Goal: Task Accomplishment & Management: Manage account settings

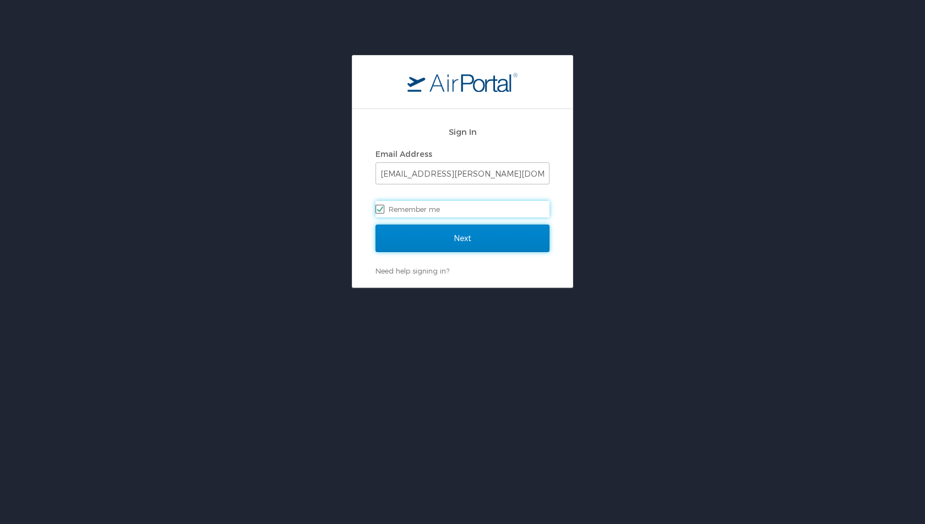
click at [459, 240] on input "Next" at bounding box center [462, 239] width 174 height 28
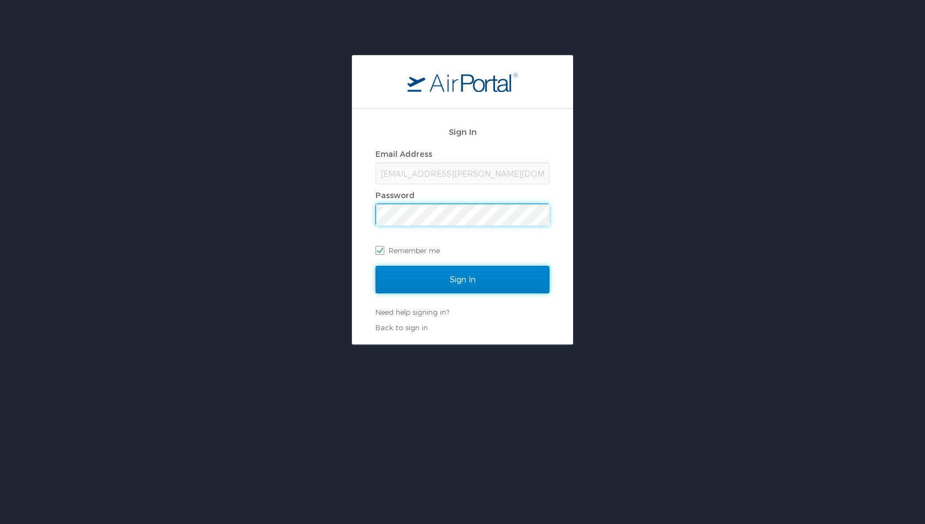
click at [457, 282] on input "Sign In" at bounding box center [462, 280] width 174 height 28
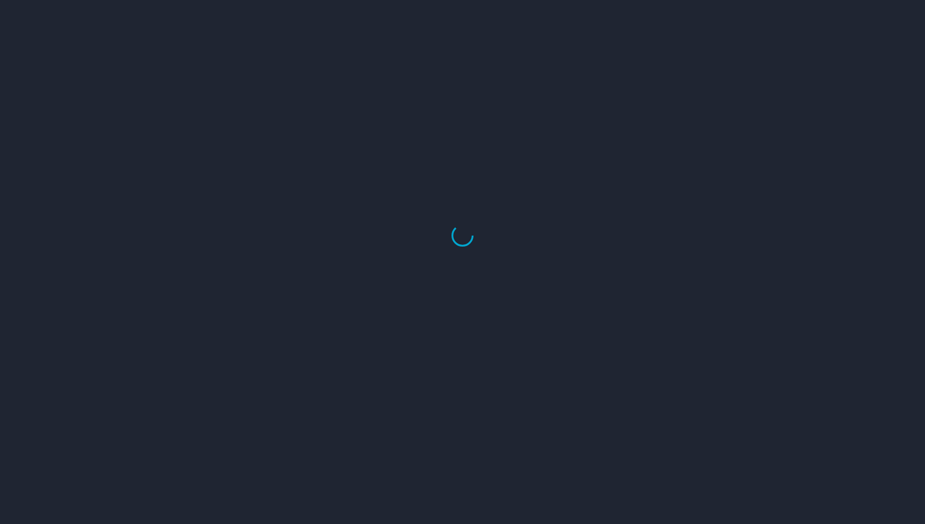
select select "US"
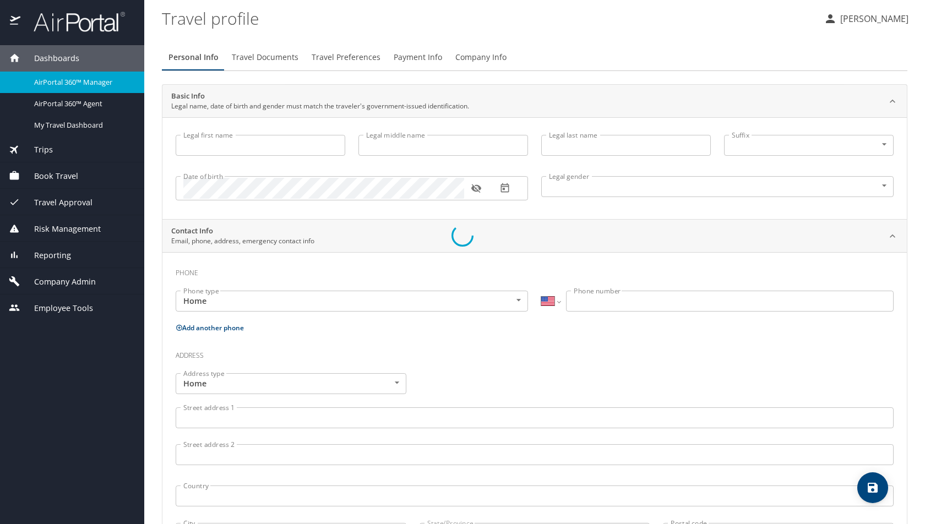
type input "Luke"
type input "Crismon"
type input "Beachley"
type input "Undisclosed"
type input "Teri"
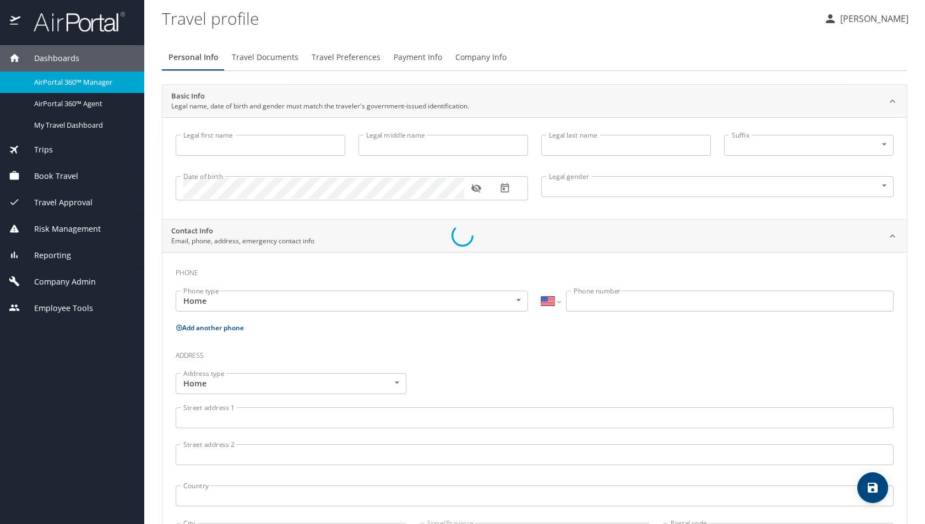
type input "Beachley"
type input "(801) 717-7714"
select select "US"
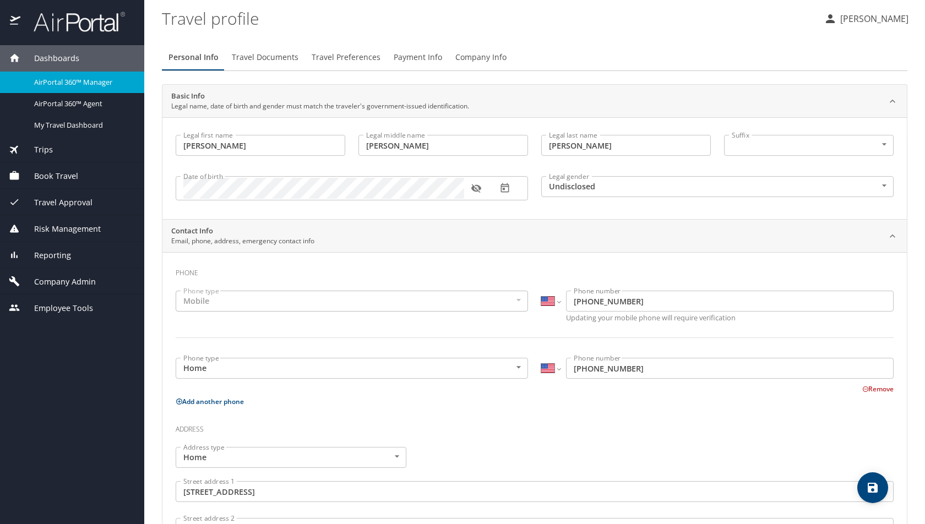
click at [59, 80] on span "AirPortal 360™ Manager" at bounding box center [82, 82] width 97 height 10
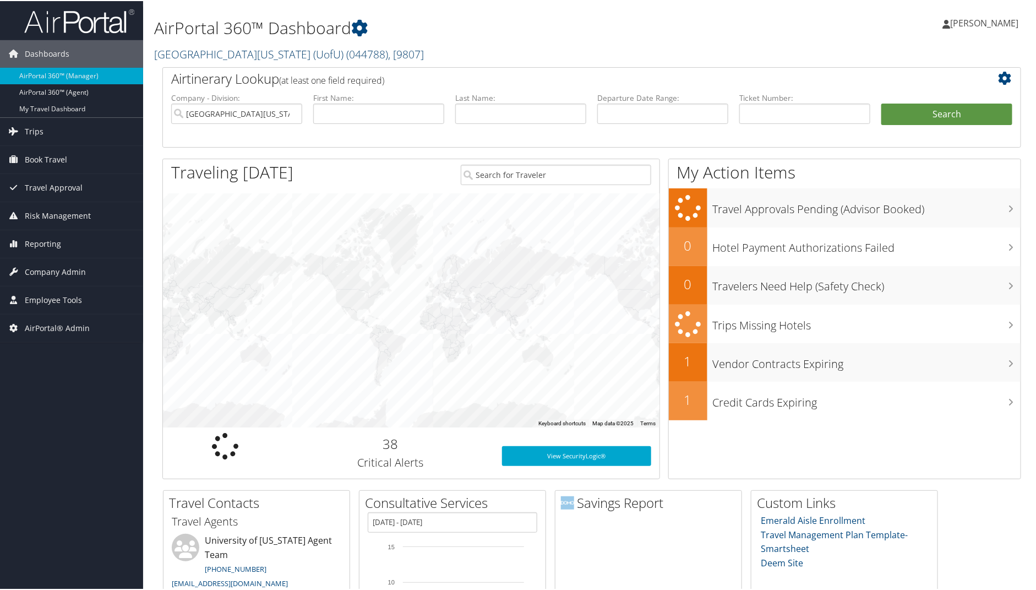
click at [214, 57] on link "University Of Utah (UofU) ( 044788 ) , [ 9807 ]" at bounding box center [289, 53] width 270 height 15
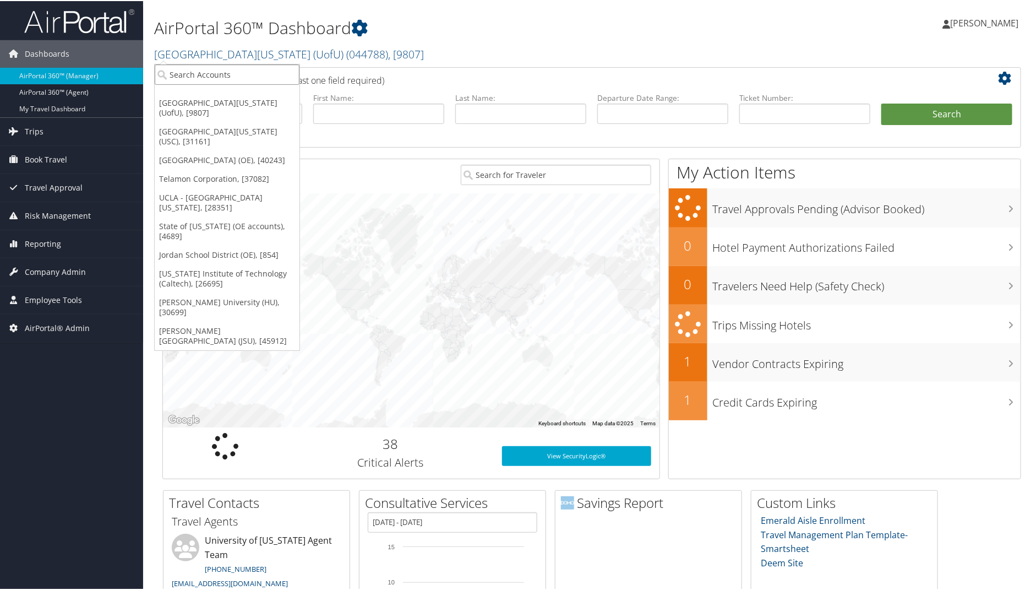
click at [210, 73] on input "search" at bounding box center [227, 73] width 145 height 20
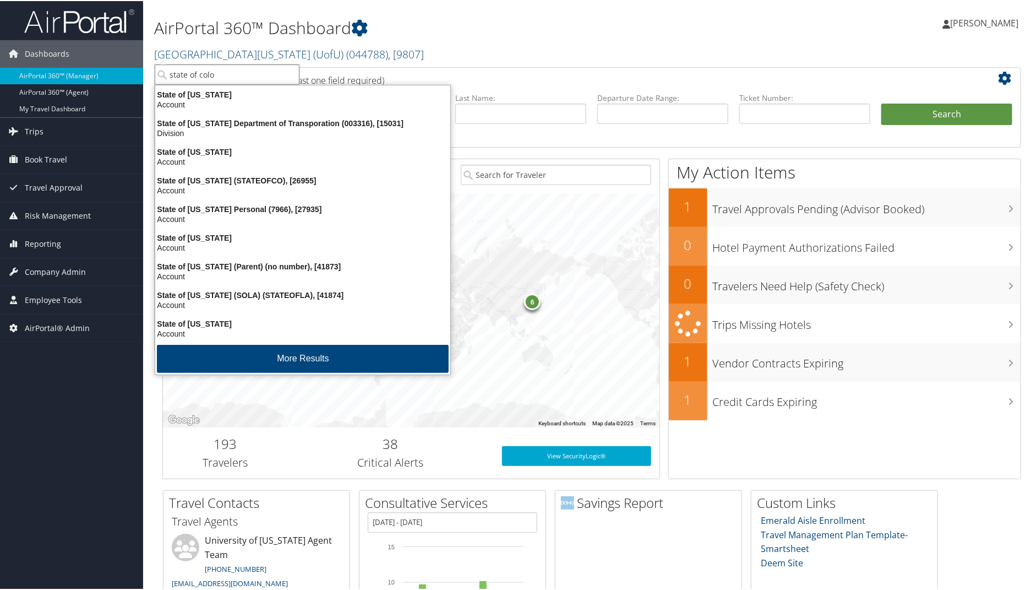
type input "state of color"
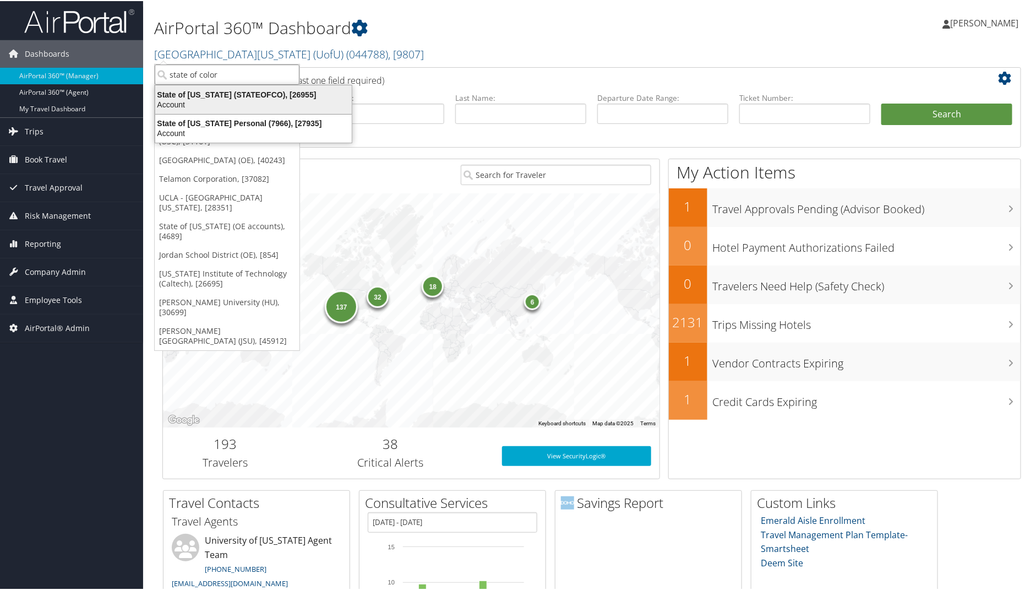
click at [210, 92] on div "State of Colorado (STATEOFCO), [26955]" at bounding box center [254, 94] width 210 height 10
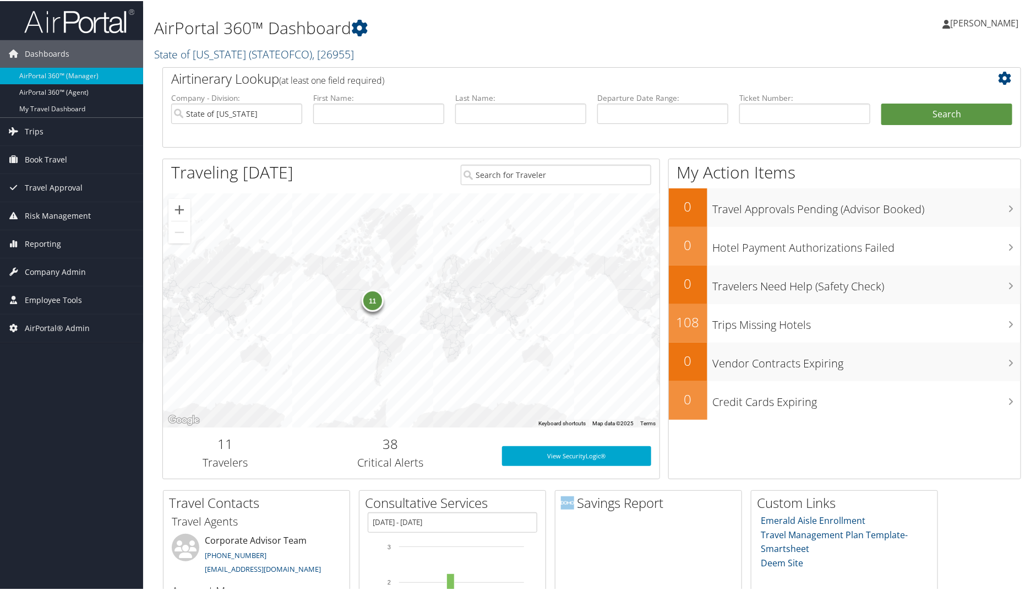
click at [216, 54] on link "State of [US_STATE] ( STATEOFCO ) , [ 26955 ]" at bounding box center [254, 53] width 200 height 15
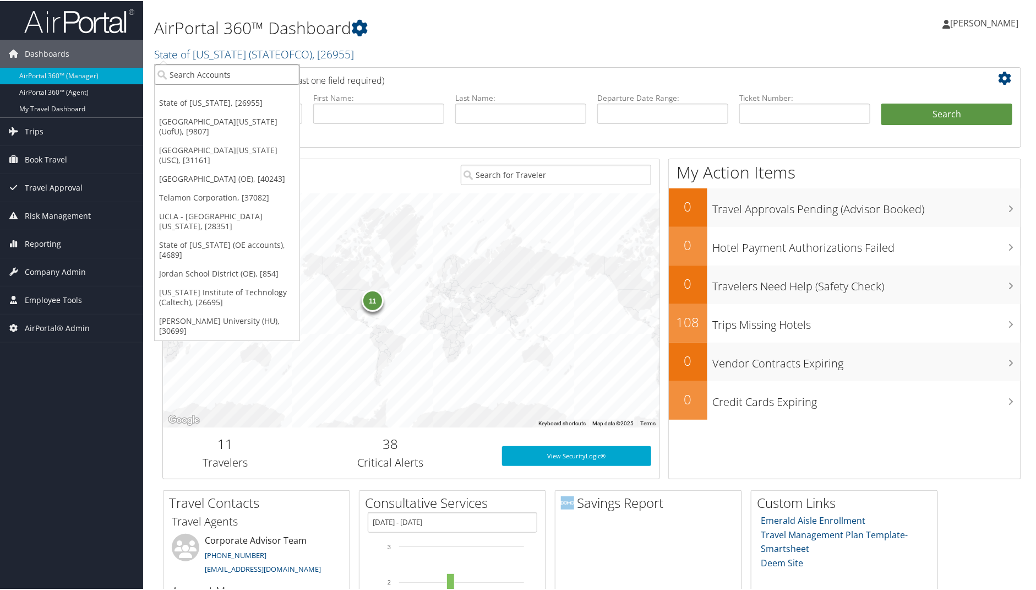
click at [203, 68] on input "search" at bounding box center [227, 73] width 145 height 20
type input "university of col"
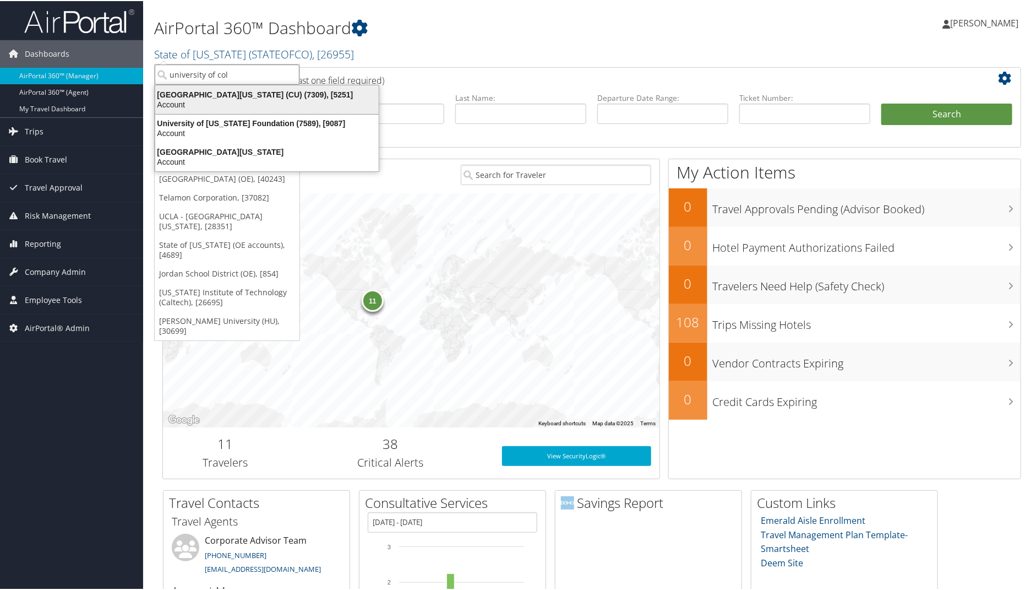
click at [200, 97] on div "[GEOGRAPHIC_DATA][US_STATE] (CU) (7309), [5251]" at bounding box center [267, 94] width 237 height 10
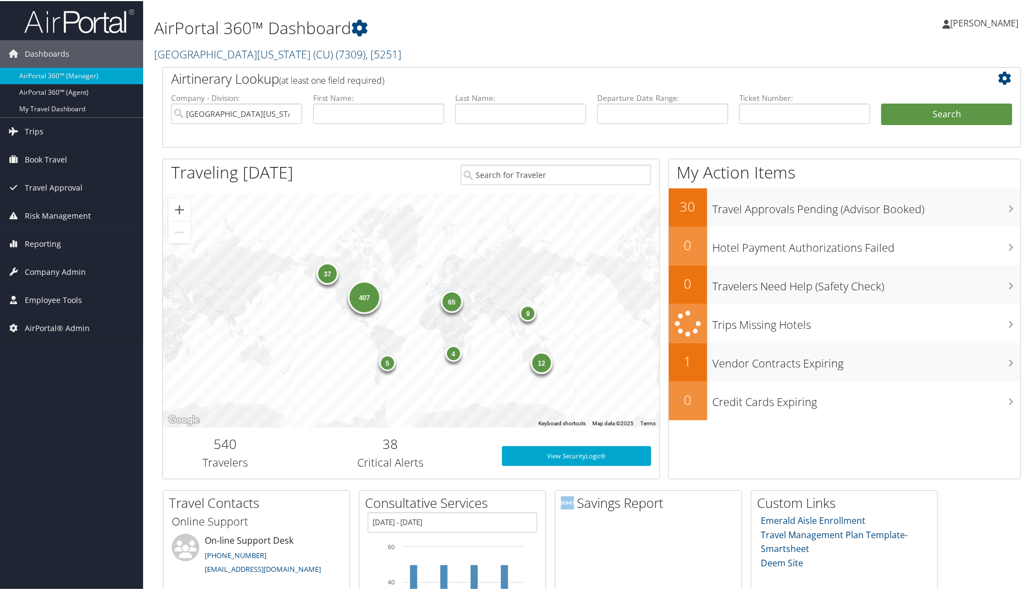
click at [203, 50] on link "University of Colorado (CU) ( 7309 ) , [ 5251 ]" at bounding box center [277, 53] width 247 height 15
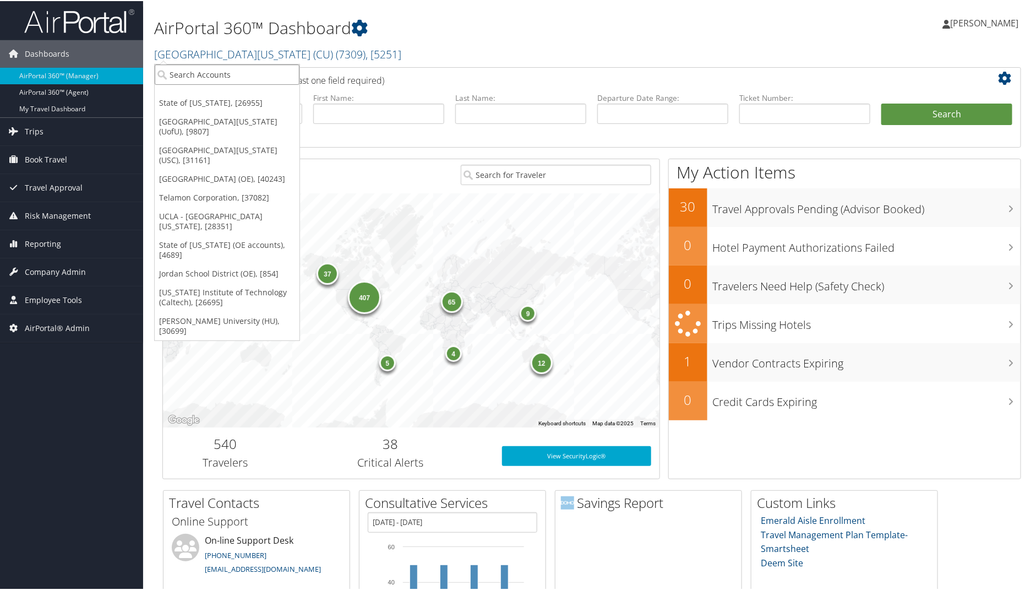
click at [199, 68] on input "search" at bounding box center [227, 73] width 145 height 20
type input "state of [US_STATE]"
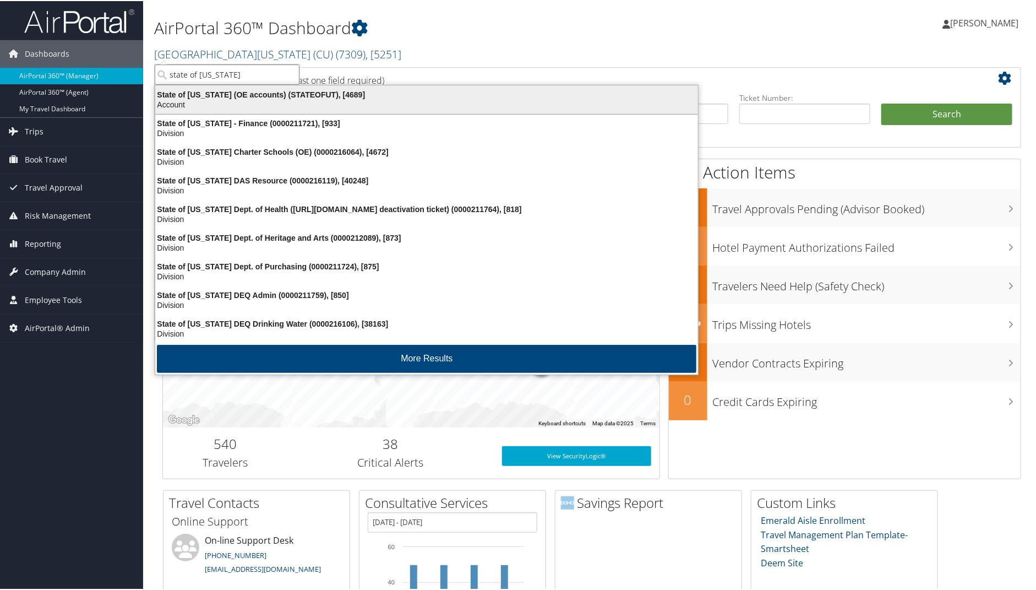
click at [195, 101] on div "Account" at bounding box center [427, 104] width 556 height 10
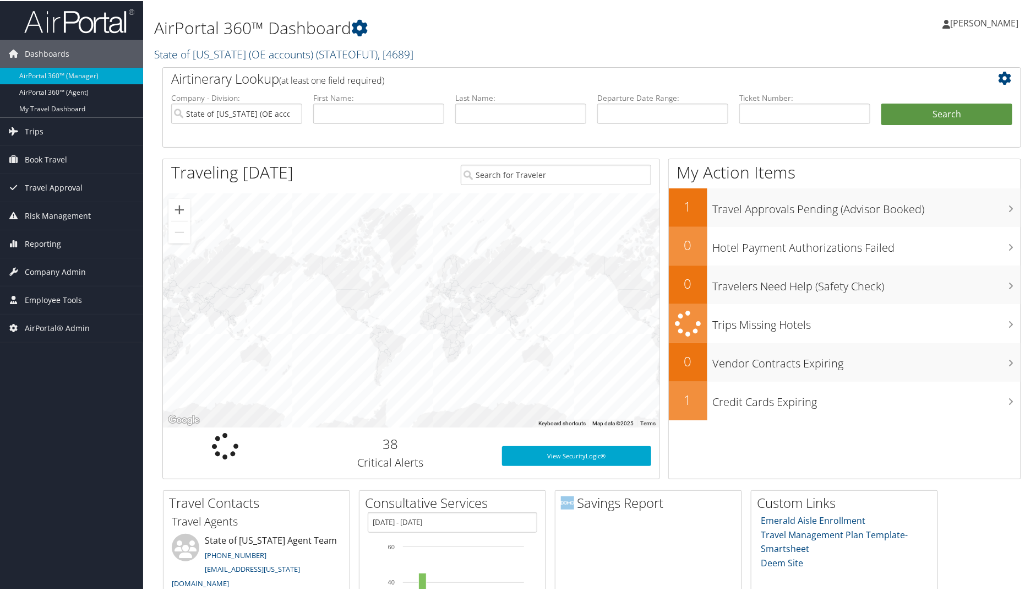
click at [220, 56] on link "State of [US_STATE] (OE accounts) ( STATEOFUT ) , [ 4689 ]" at bounding box center [283, 53] width 259 height 15
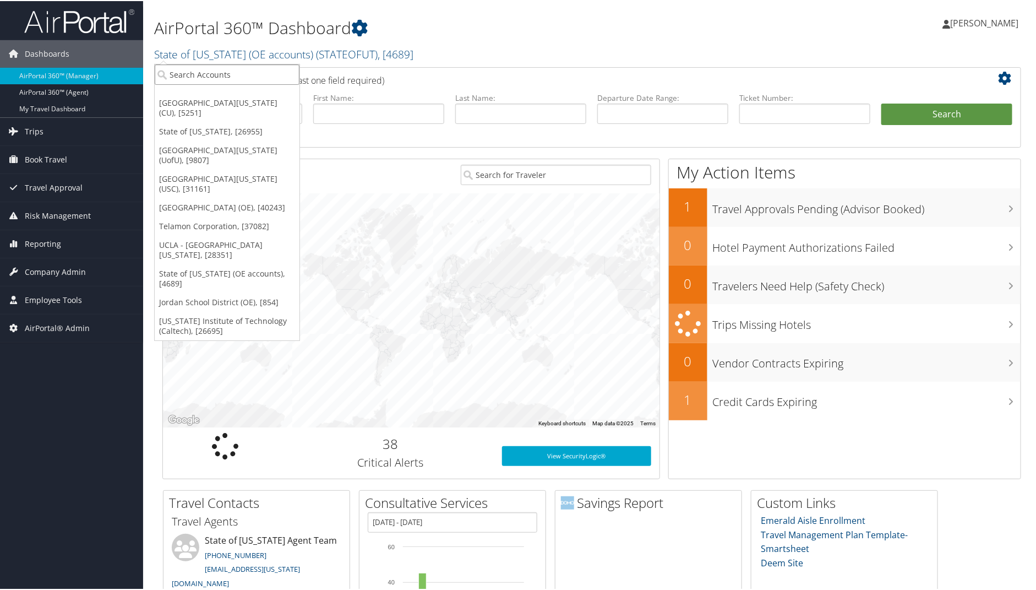
click at [212, 69] on input "search" at bounding box center [227, 73] width 145 height 20
type input "state of utah"
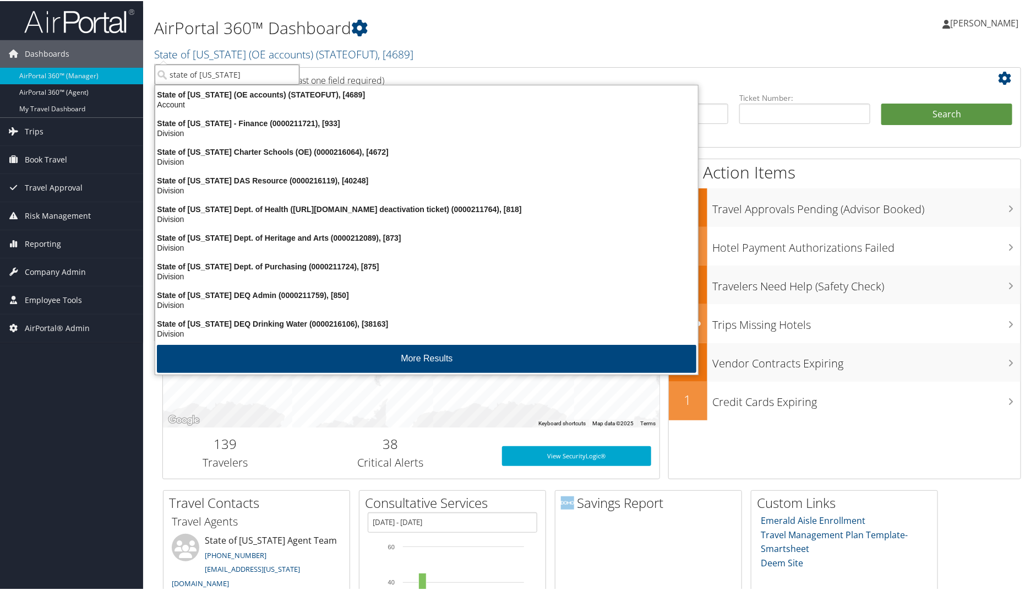
click at [231, 76] on input "state of utah" at bounding box center [227, 73] width 145 height 20
type input "state of utah in"
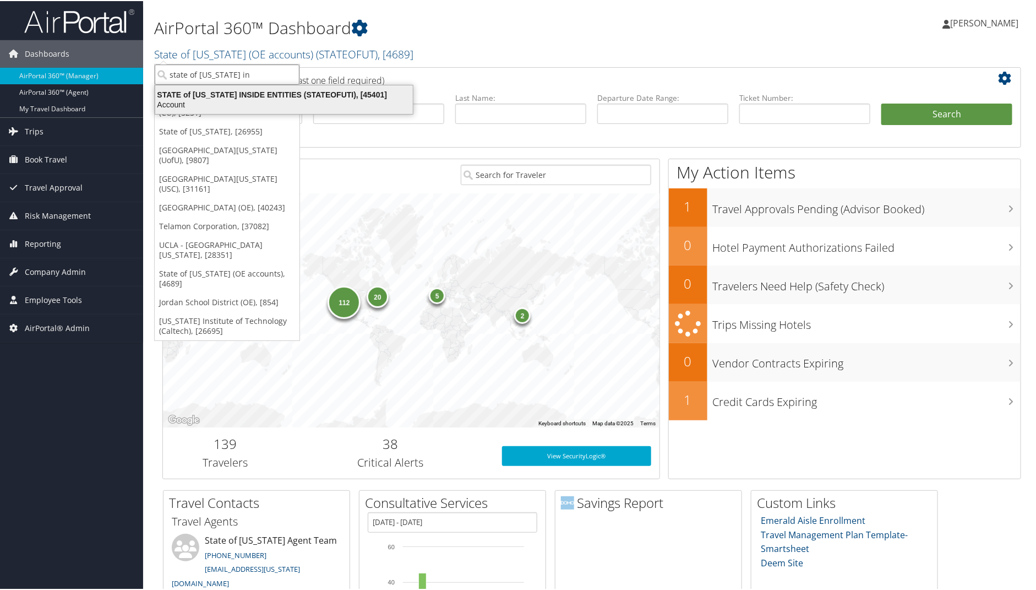
click at [234, 96] on div "STATE of UTAH INSIDE ENTITIES (STATEOFUTI), [45401]" at bounding box center [284, 94] width 271 height 10
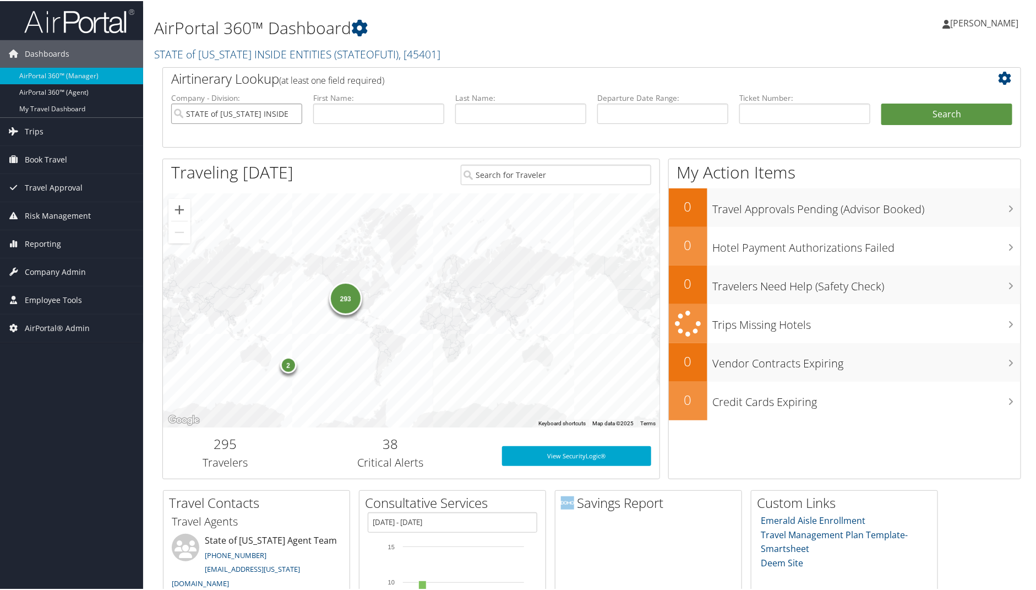
click at [212, 108] on input "STATE of [US_STATE] INSIDE ENTITIES" at bounding box center [236, 112] width 131 height 20
click at [212, 108] on input "search" at bounding box center [236, 112] width 131 height 20
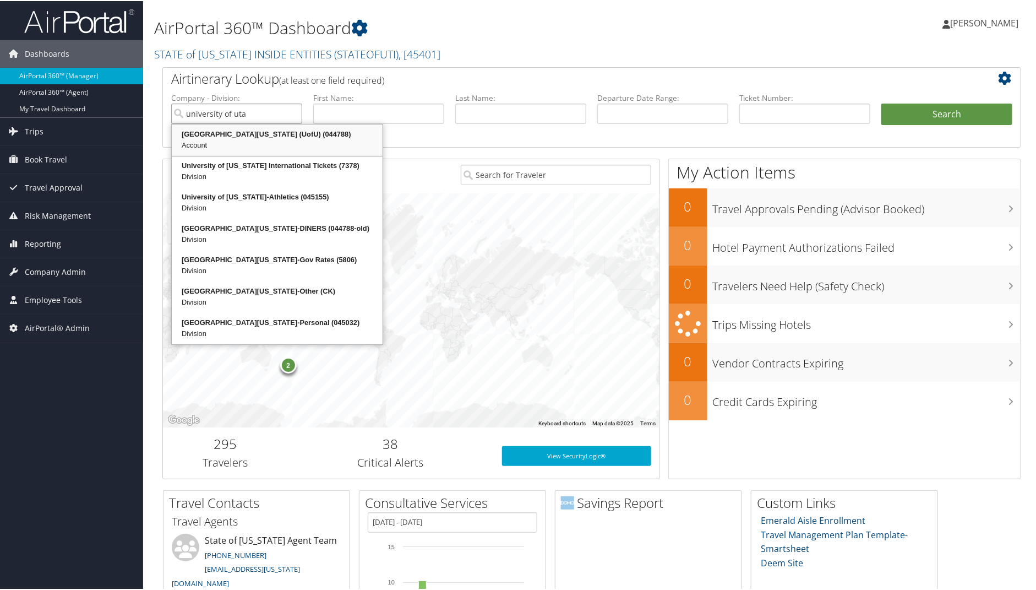
click at [211, 132] on div "[GEOGRAPHIC_DATA][US_STATE] (UofU) (044788)" at bounding box center [277, 133] width 208 height 11
type input "[GEOGRAPHIC_DATA][US_STATE] (UofU)"
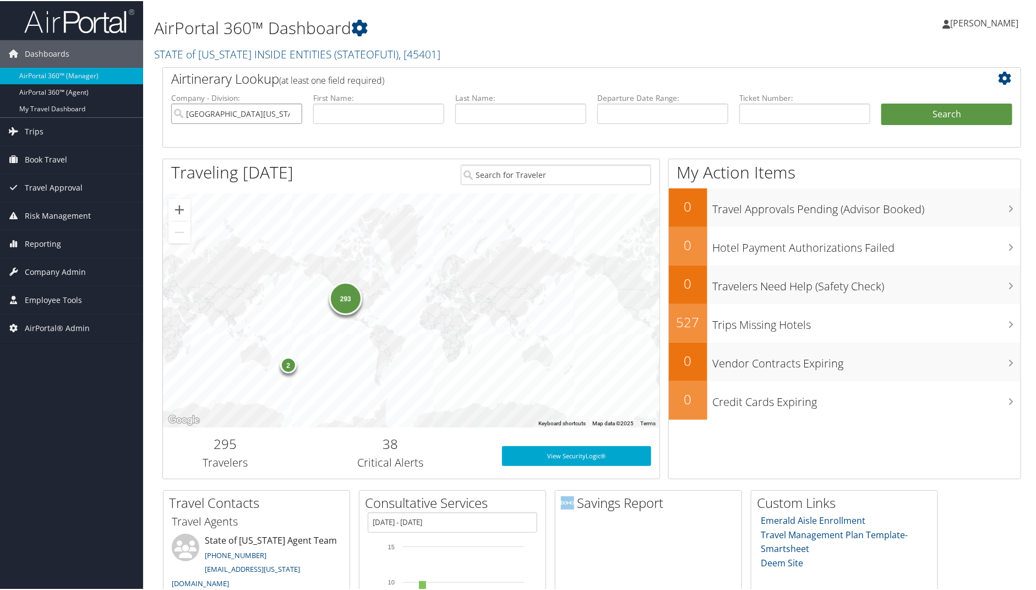
click at [279, 110] on input "[GEOGRAPHIC_DATA][US_STATE] (UofU)" at bounding box center [236, 112] width 131 height 20
type input "unicersity of [US_STATE]"
click at [881, 102] on button "Search" at bounding box center [946, 113] width 131 height 22
click at [216, 107] on input "STATE of UTAH INSIDE ENTITIES" at bounding box center [236, 112] width 131 height 20
click at [216, 107] on input "search" at bounding box center [236, 112] width 131 height 20
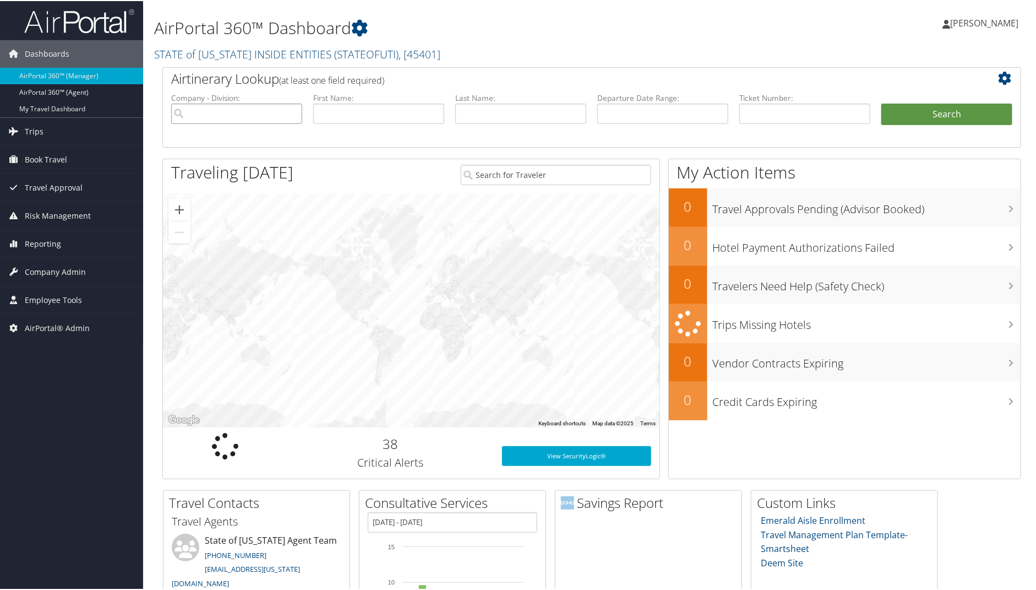
click at [216, 107] on input "search" at bounding box center [236, 112] width 131 height 20
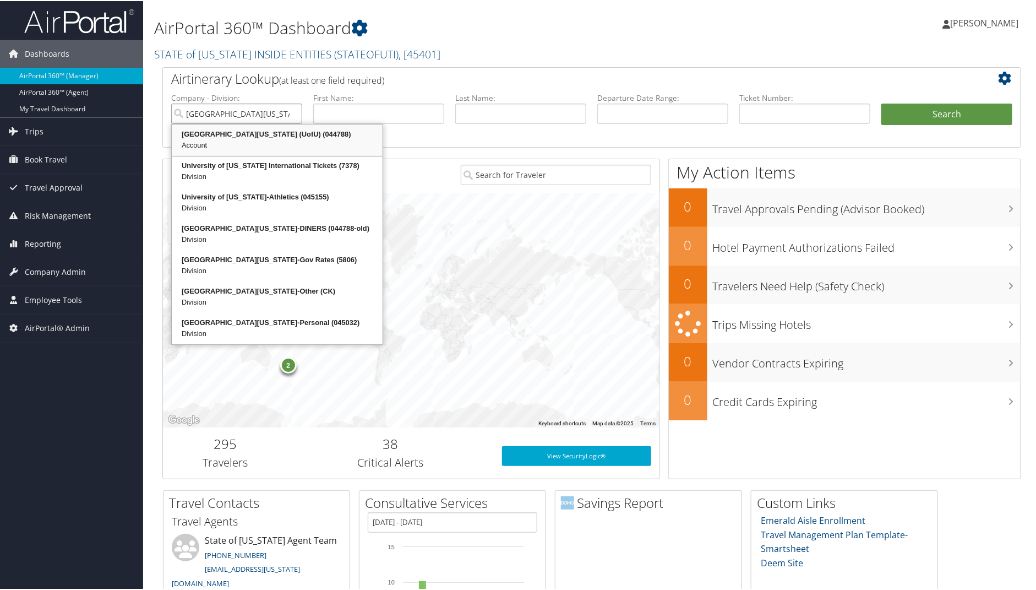
click at [211, 135] on div "University Of Utah (UofU) (044788)" at bounding box center [277, 133] width 208 height 11
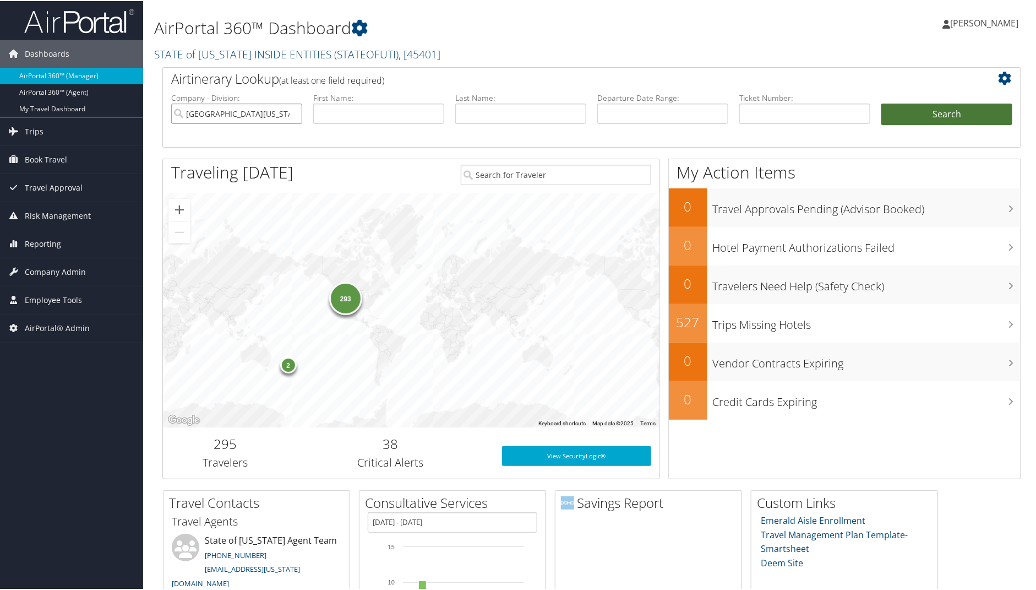
type input "[GEOGRAPHIC_DATA][US_STATE] (UofU)"
click at [959, 110] on button "Search" at bounding box center [946, 113] width 131 height 22
click at [202, 49] on link "STATE of [US_STATE] INSIDE ENTITIES ( STATEOFUTI ) , [ 45401 ]" at bounding box center [297, 53] width 286 height 15
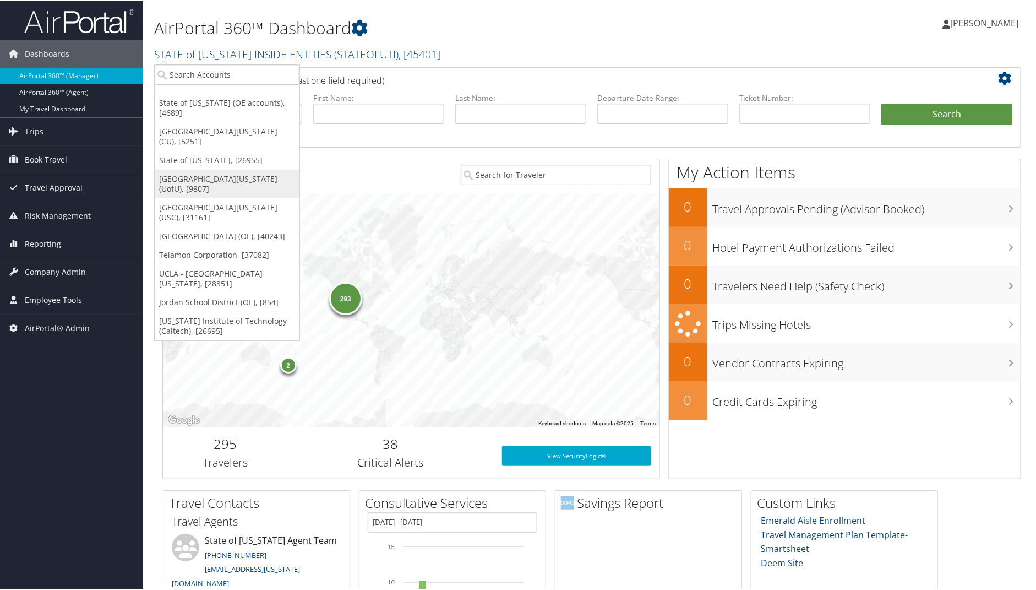
click at [200, 168] on link "[GEOGRAPHIC_DATA][US_STATE] (UofU), [9807]" at bounding box center [227, 182] width 145 height 29
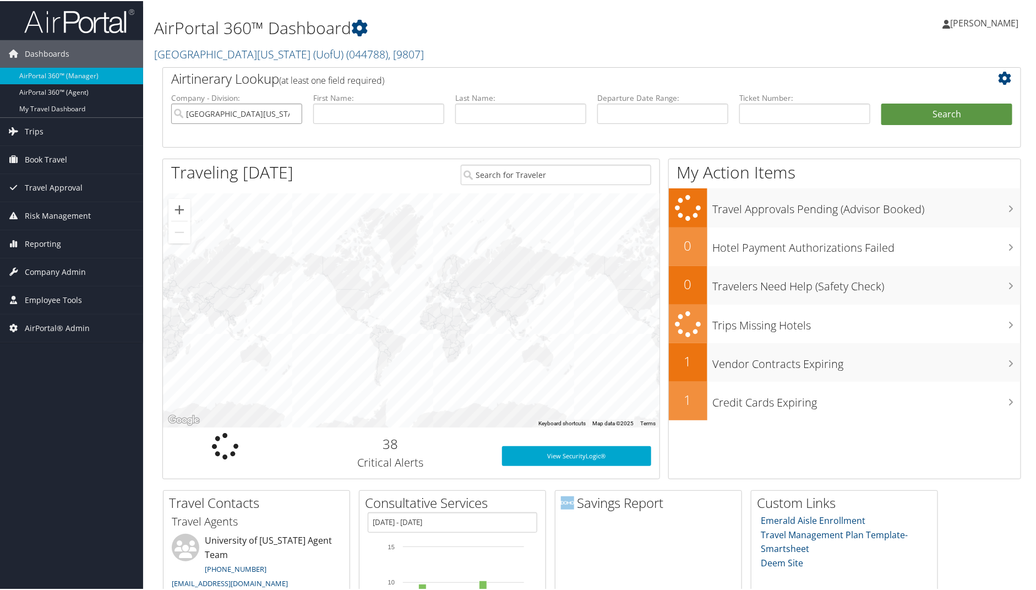
click at [205, 111] on input "[GEOGRAPHIC_DATA][US_STATE] (UofU)" at bounding box center [236, 112] width 131 height 20
click at [205, 111] on input "search" at bounding box center [236, 112] width 131 height 20
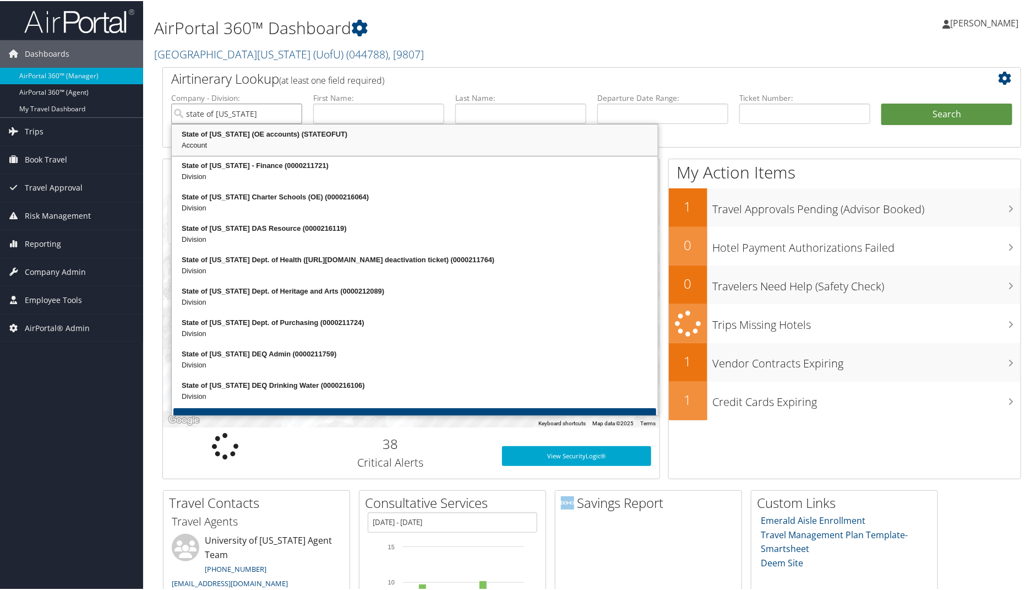
click at [210, 130] on div "State of Utah (OE accounts) (STATEOFUT)" at bounding box center [414, 133] width 483 height 11
type input "State of [US_STATE] (OE accounts)"
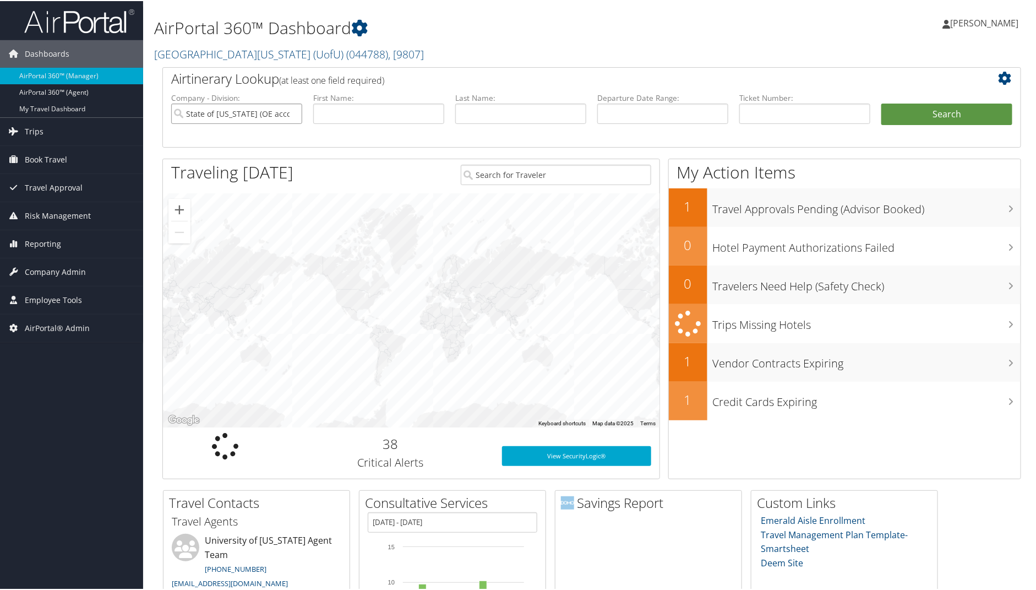
click at [207, 103] on input "State of [US_STATE] (OE accounts)" at bounding box center [236, 112] width 131 height 20
click at [208, 110] on input "search" at bounding box center [236, 112] width 131 height 20
type input "state of utah"
click at [881, 102] on button "Search" at bounding box center [946, 113] width 131 height 22
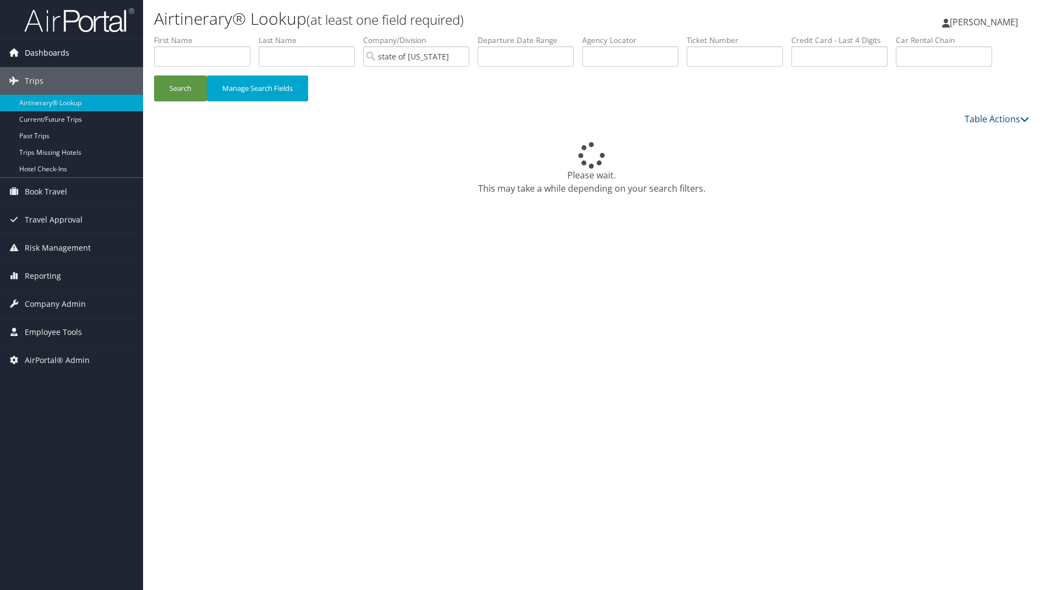
click at [40, 56] on span "Dashboards" at bounding box center [47, 53] width 45 height 28
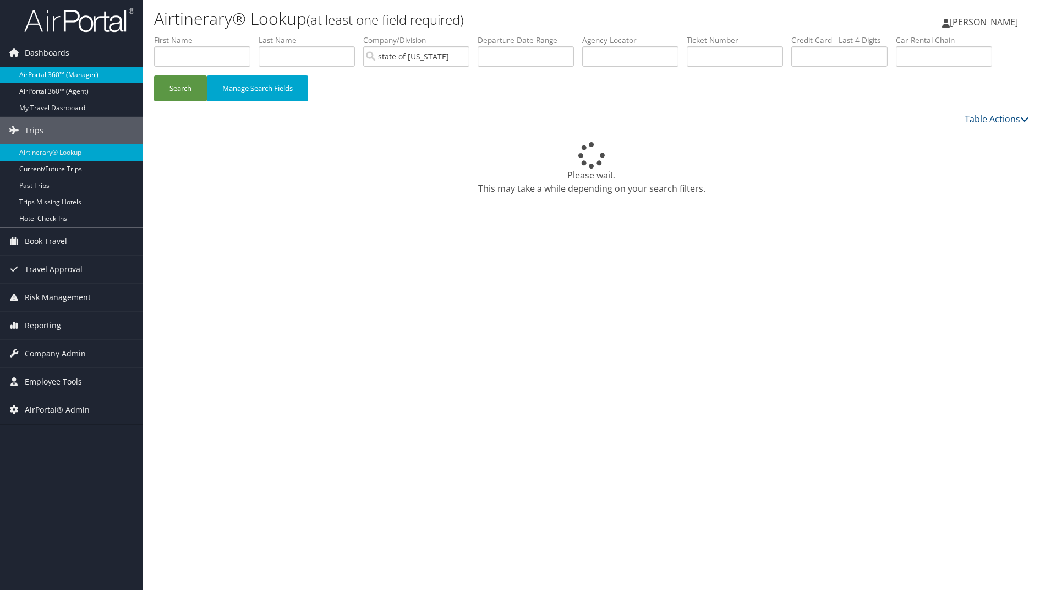
click at [86, 70] on link "AirPortal 360™ (Manager)" at bounding box center [71, 75] width 143 height 17
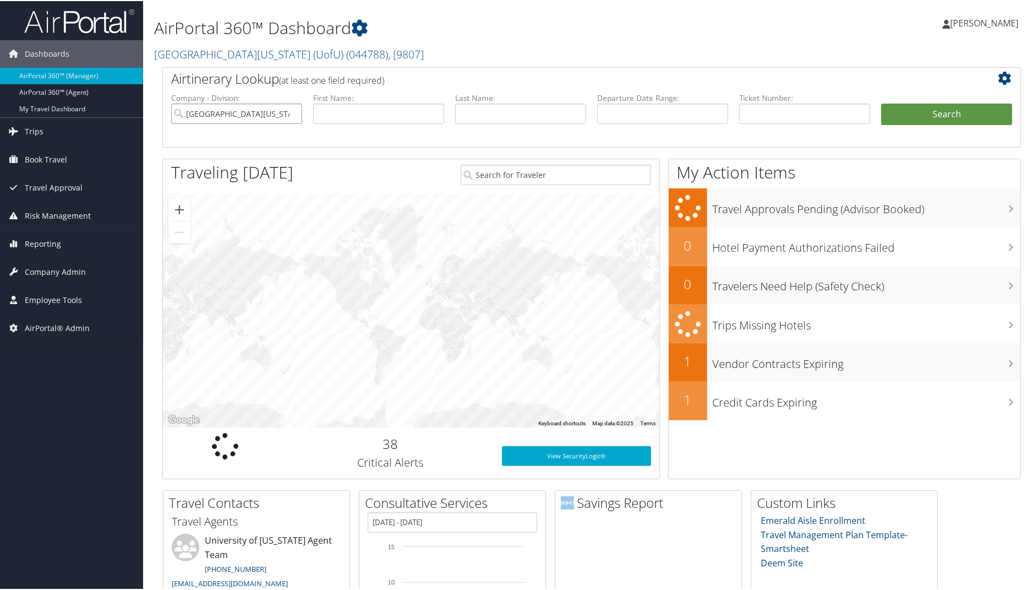
click at [223, 112] on input "[GEOGRAPHIC_DATA][US_STATE] (UofU)" at bounding box center [236, 112] width 131 height 20
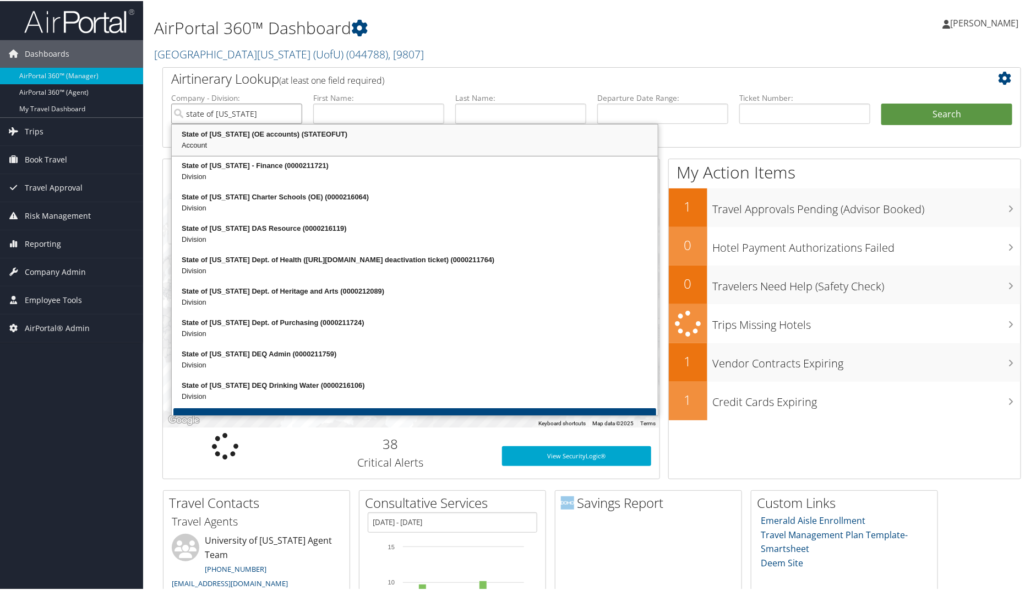
click at [224, 135] on div "State of [US_STATE] (OE accounts) (STATEOFUT)" at bounding box center [414, 133] width 483 height 11
type input "State of [US_STATE] (OE accounts)"
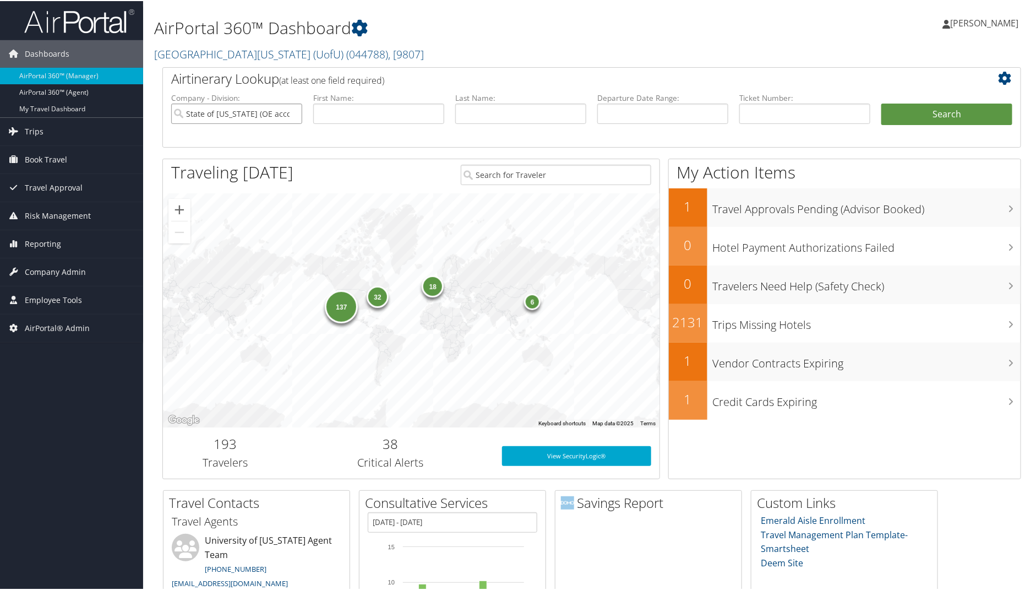
click at [222, 112] on input "State of [US_STATE] (OE accounts)" at bounding box center [236, 112] width 131 height 20
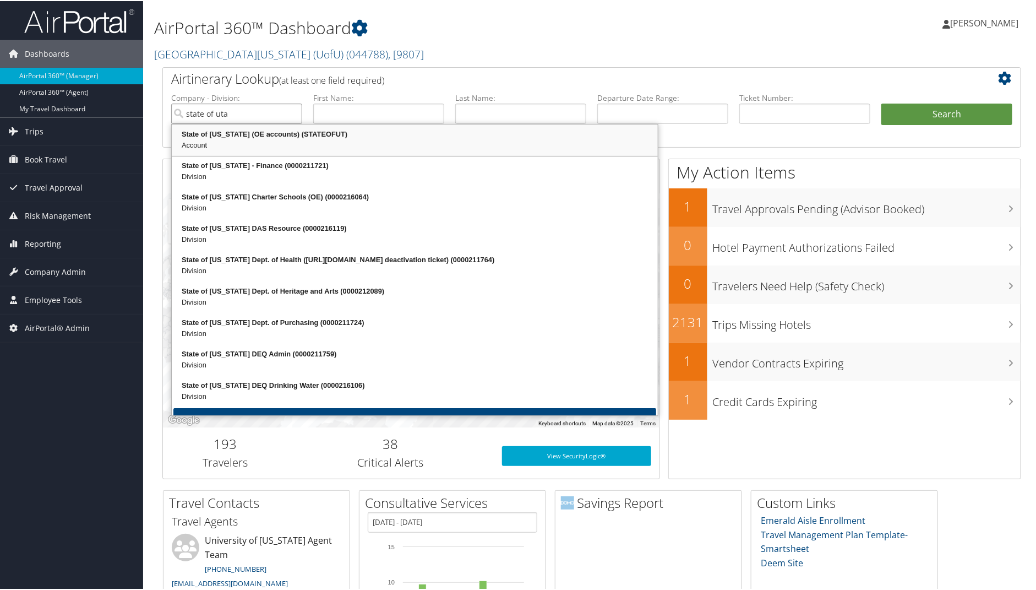
click at [214, 135] on div "State of Utah (OE accounts) (STATEOFUT)" at bounding box center [414, 133] width 483 height 11
type input "State of [US_STATE] (OE accounts)"
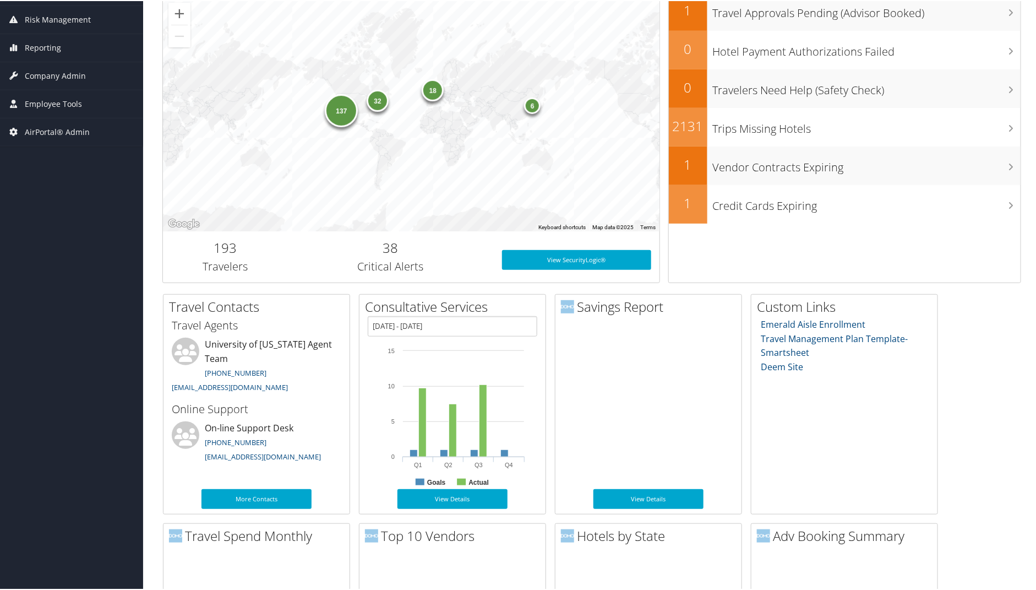
scroll to position [561, 0]
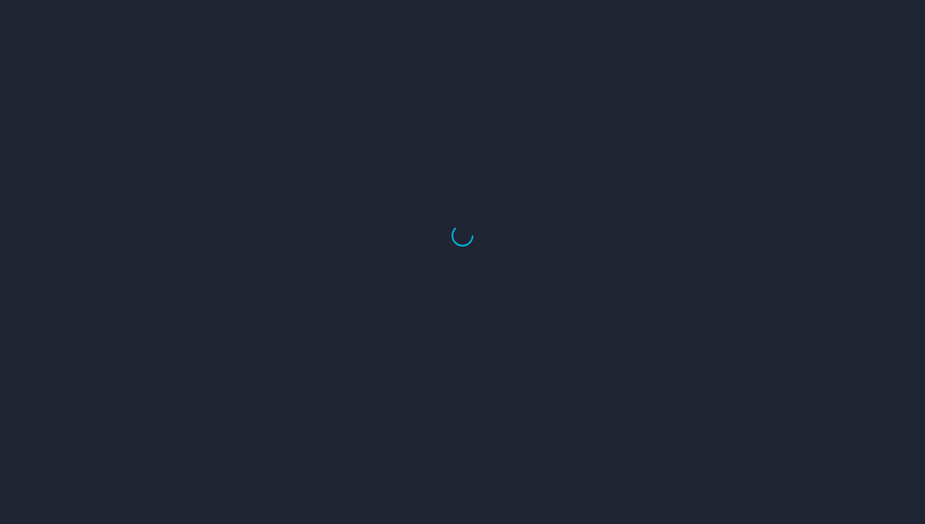
select select "US"
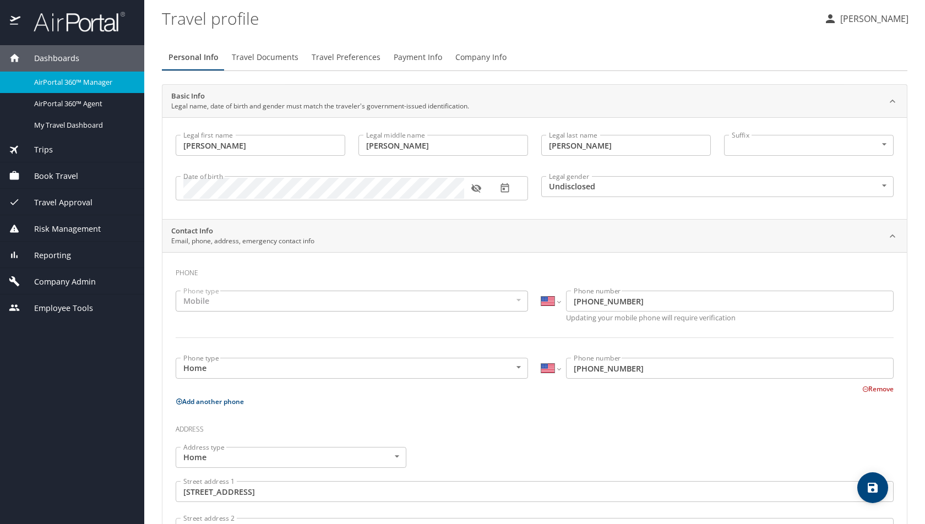
click at [56, 62] on span "Dashboards" at bounding box center [49, 58] width 59 height 12
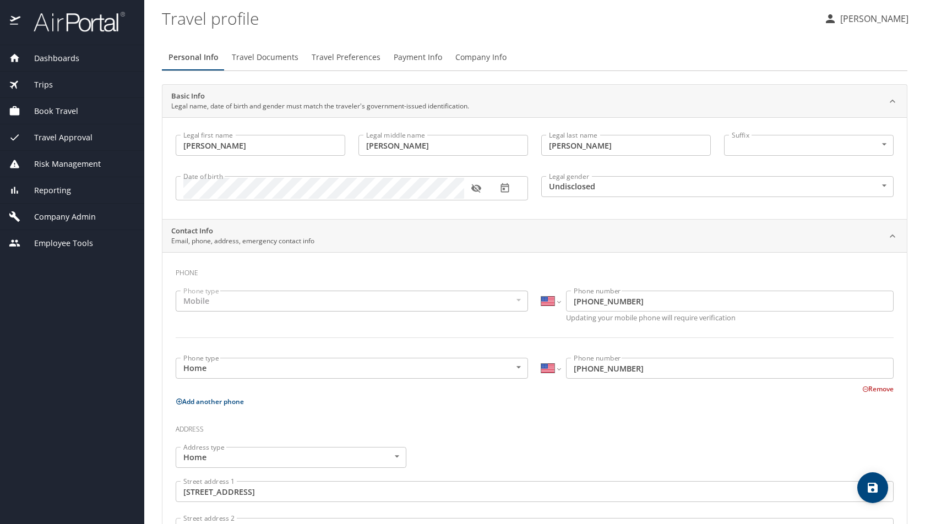
click at [59, 66] on div "Dashboards" at bounding box center [72, 58] width 144 height 26
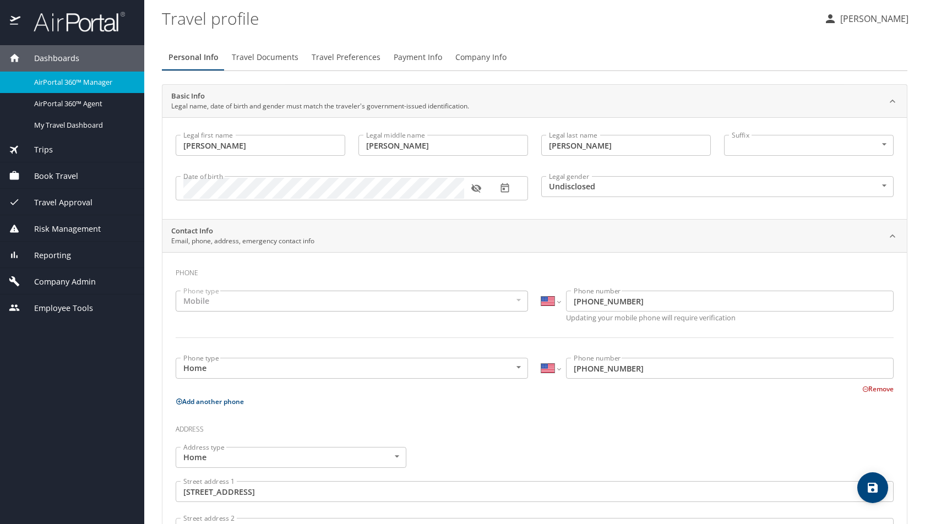
click at [59, 77] on span "AirPortal 360™ Manager" at bounding box center [82, 82] width 97 height 10
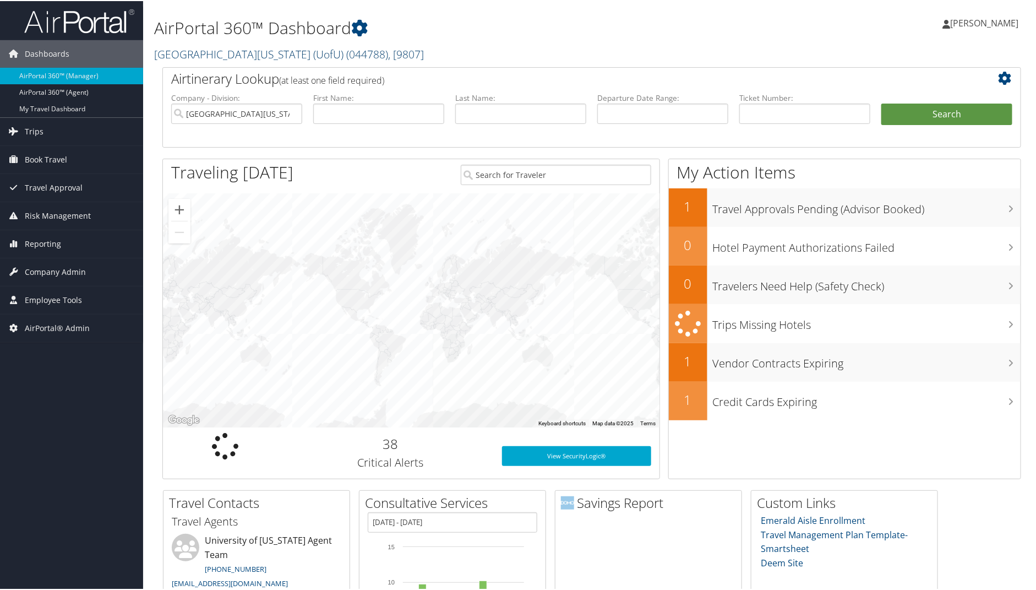
click at [220, 50] on link "[GEOGRAPHIC_DATA][US_STATE] (UofU) ( 044788 ) , [ 9807 ]" at bounding box center [289, 53] width 270 height 15
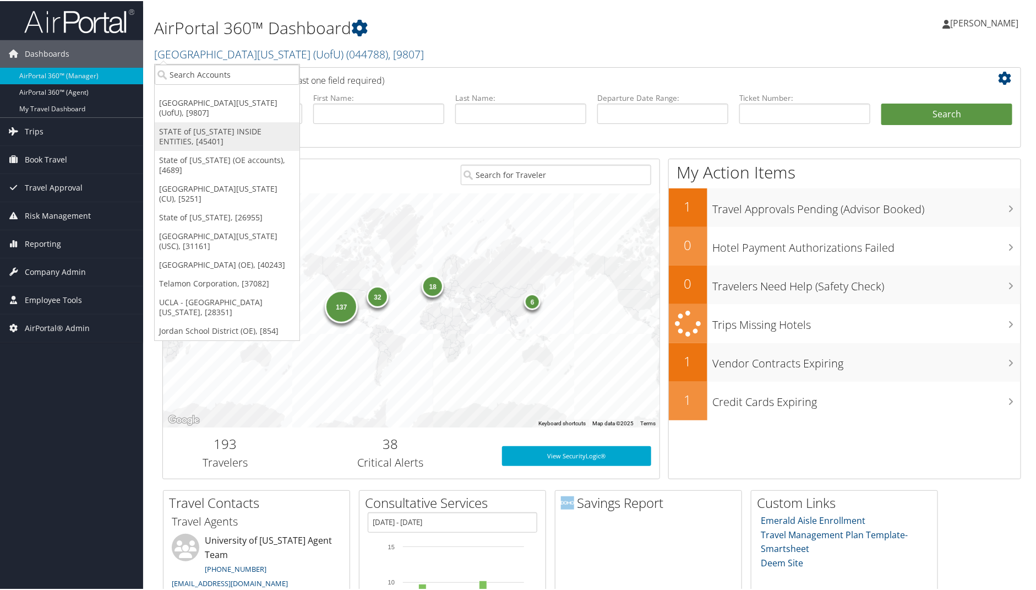
click at [194, 121] on link "STATE of [US_STATE] INSIDE ENTITIES, [45401]" at bounding box center [227, 135] width 145 height 29
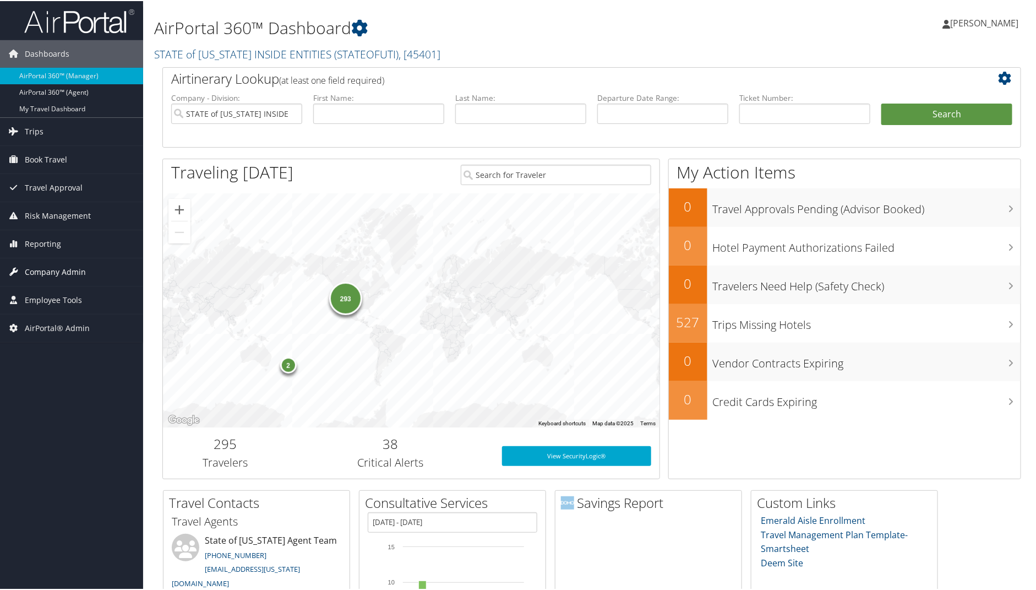
click at [43, 263] on span "Company Admin" at bounding box center [55, 271] width 61 height 28
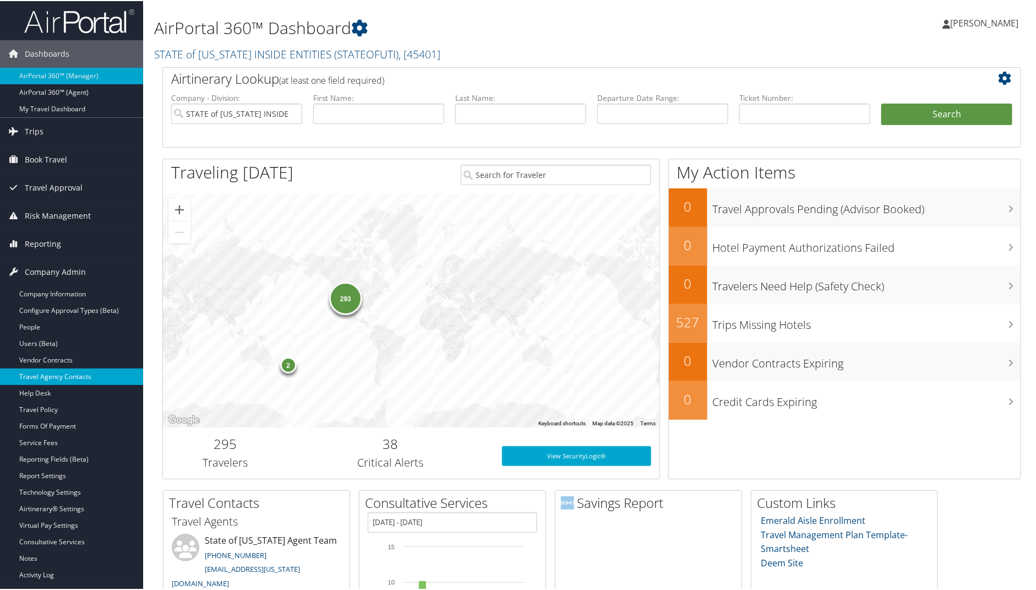
click at [52, 373] on link "Travel Agency Contacts" at bounding box center [71, 375] width 143 height 17
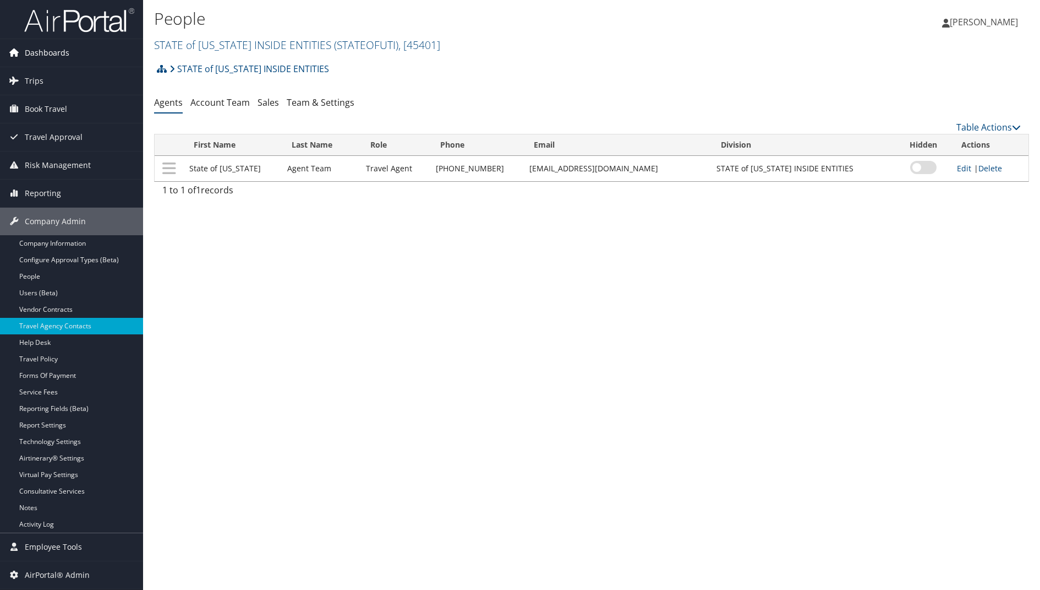
click at [50, 45] on span "Dashboards" at bounding box center [47, 53] width 45 height 28
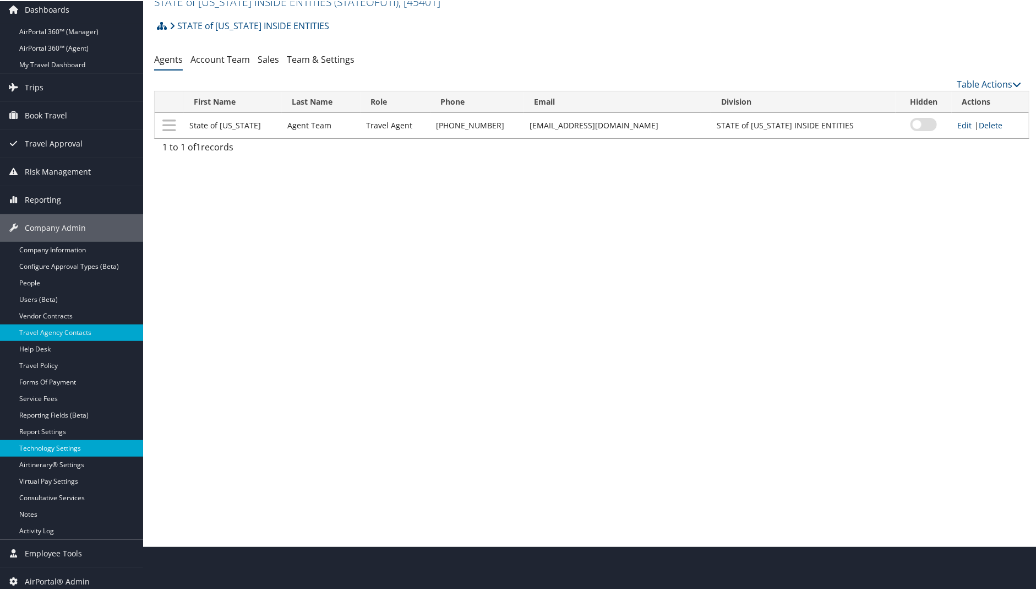
scroll to position [47, 0]
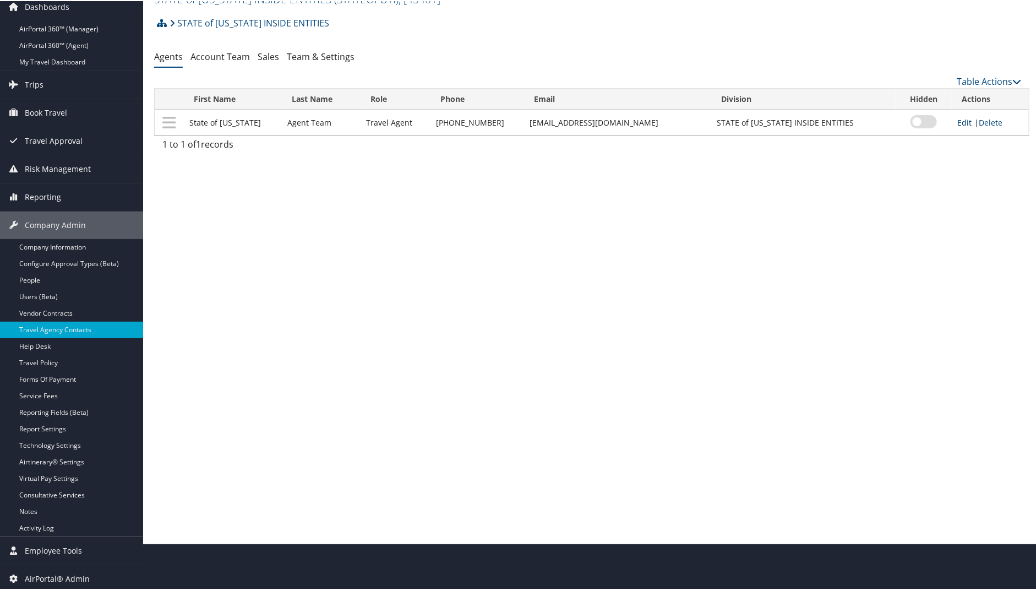
click at [959, 118] on link "Edit" at bounding box center [964, 121] width 14 height 10
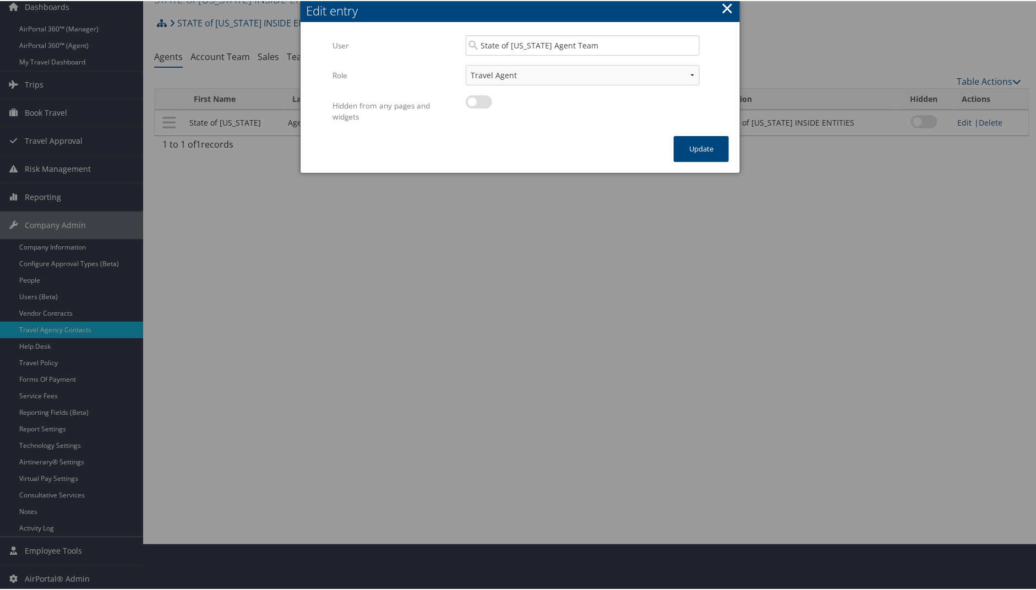
click at [959, 118] on div at bounding box center [520, 295] width 1040 height 590
click at [727, 11] on button "×" at bounding box center [727, 7] width 13 height 22
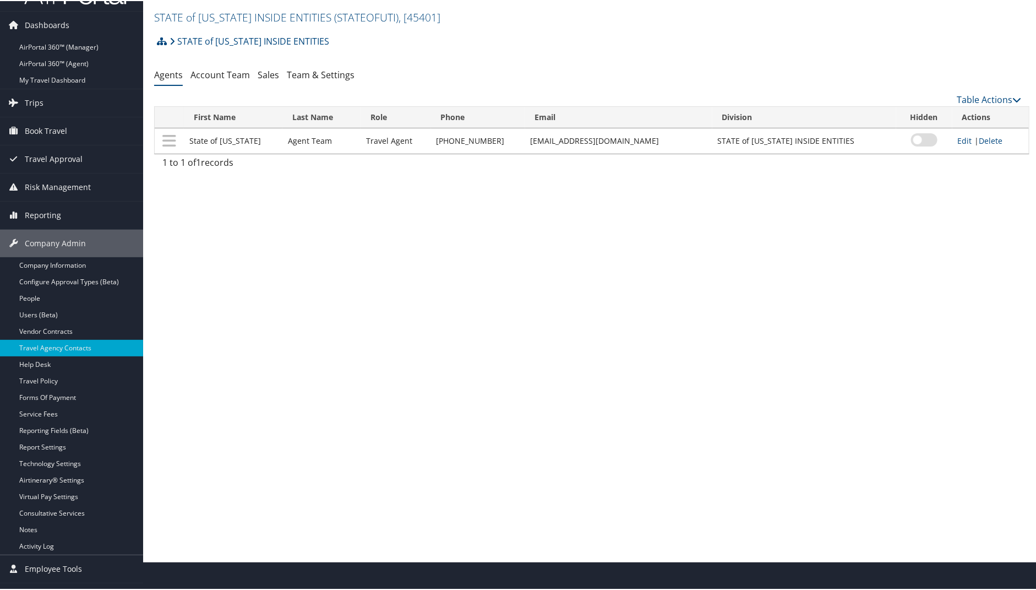
scroll to position [25, 0]
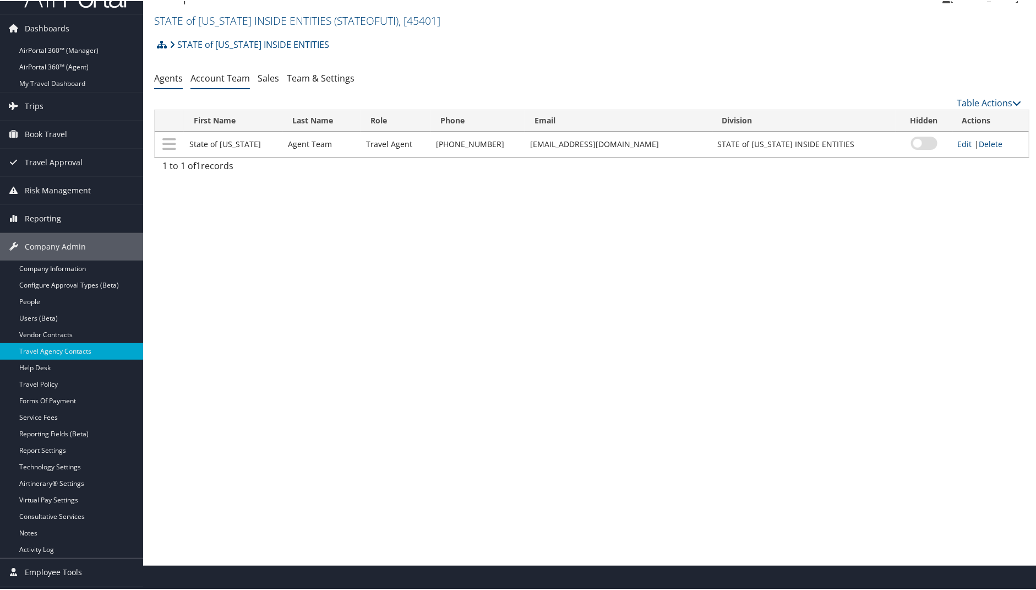
click at [227, 77] on link "Account Team" at bounding box center [219, 77] width 59 height 12
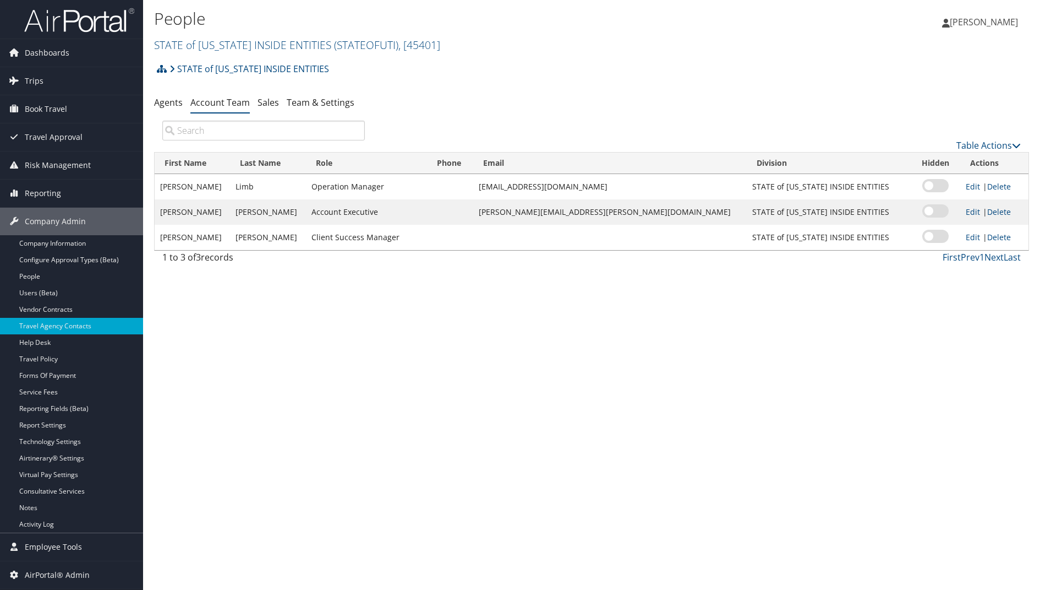
click at [923, 234] on label at bounding box center [936, 236] width 26 height 13
click at [922, 234] on input "checkbox" at bounding box center [925, 237] width 7 height 7
checkbox input "true"
click at [181, 45] on link "STATE of UTAH INSIDE ENTITIES ( STATEOFUTI ) , [ 45401 ]" at bounding box center [297, 44] width 286 height 15
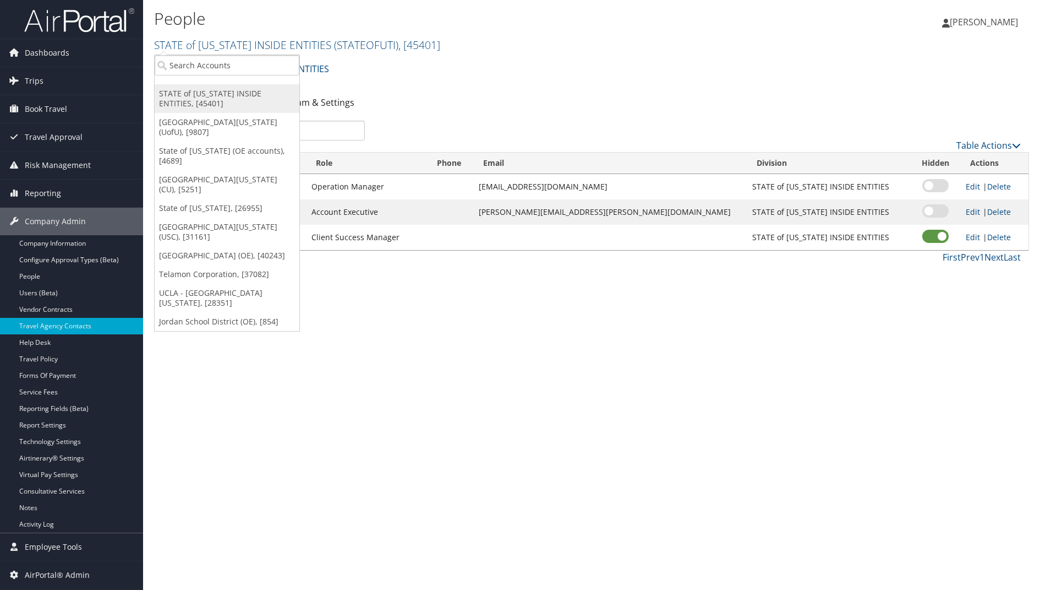
click at [182, 92] on link "STATE of [US_STATE] INSIDE ENTITIES, [45401]" at bounding box center [227, 98] width 145 height 29
